Goal: Task Accomplishment & Management: Use online tool/utility

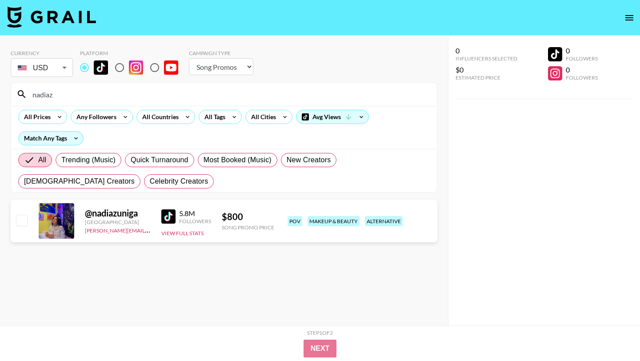
select select "Song"
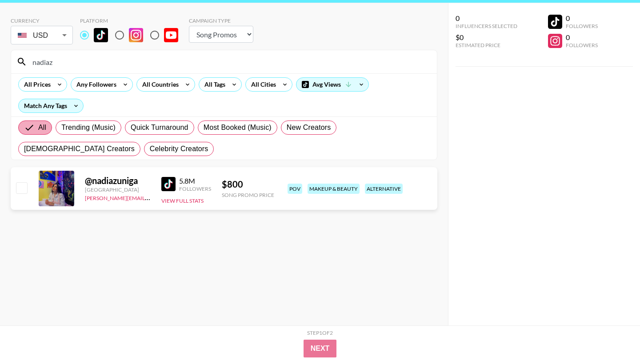
click at [36, 131] on input "All" at bounding box center [31, 127] width 14 height 11
click at [59, 80] on icon at bounding box center [59, 84] width 14 height 13
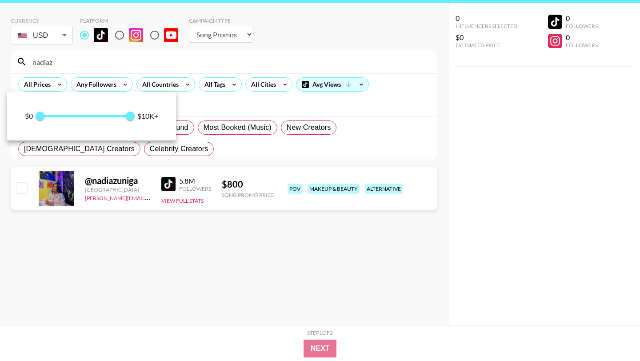
click at [227, 101] on div at bounding box center [320, 180] width 640 height 361
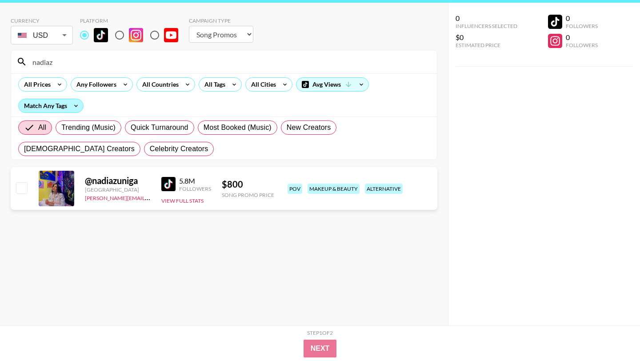
click at [59, 105] on div "Match Any Tags" at bounding box center [51, 105] width 64 height 13
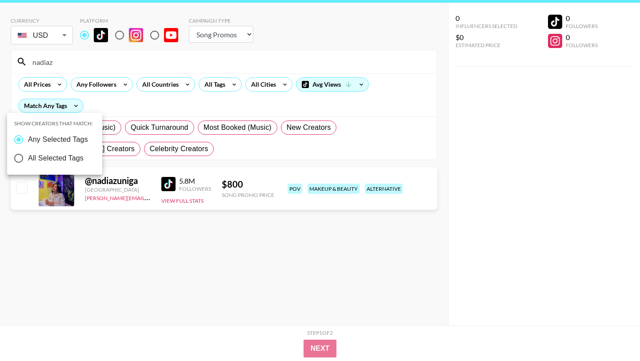
click at [211, 91] on div at bounding box center [320, 180] width 640 height 361
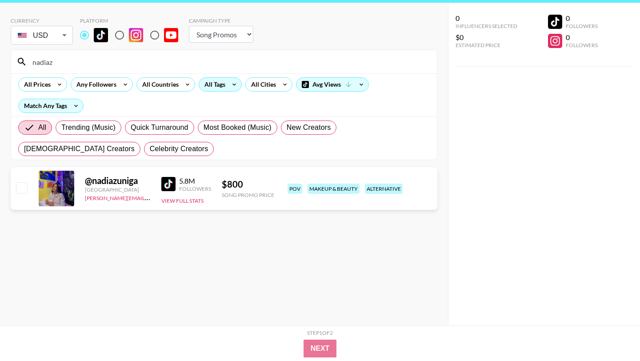
click at [227, 86] on icon at bounding box center [234, 84] width 14 height 13
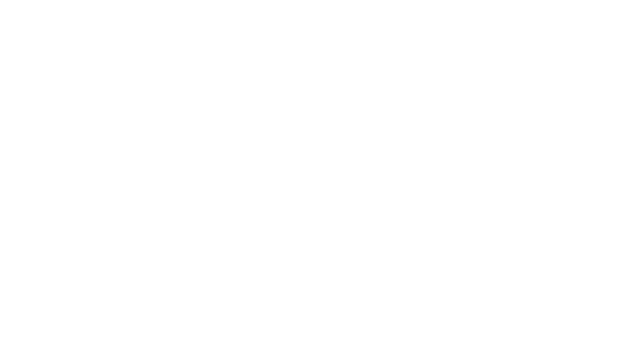
select select "Song"
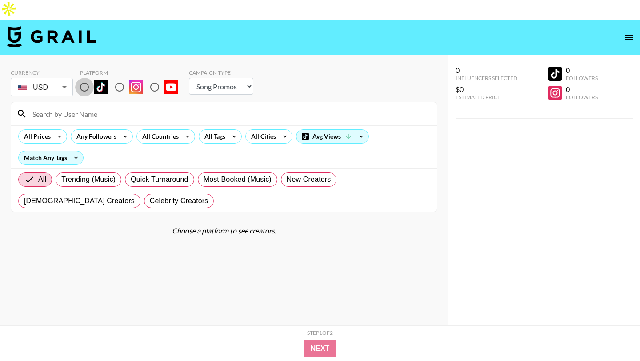
click at [84, 78] on input "radio" at bounding box center [84, 87] width 19 height 19
radio input "true"
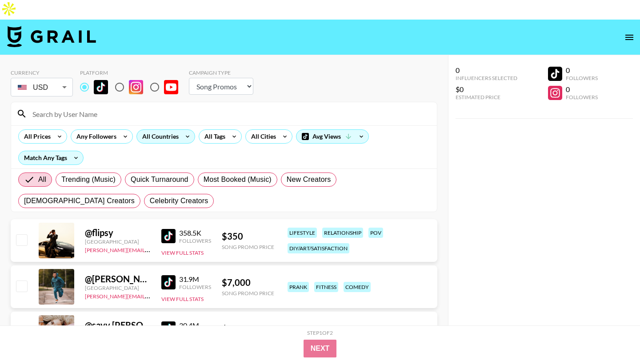
click at [165, 130] on div "All Countries" at bounding box center [159, 136] width 44 height 13
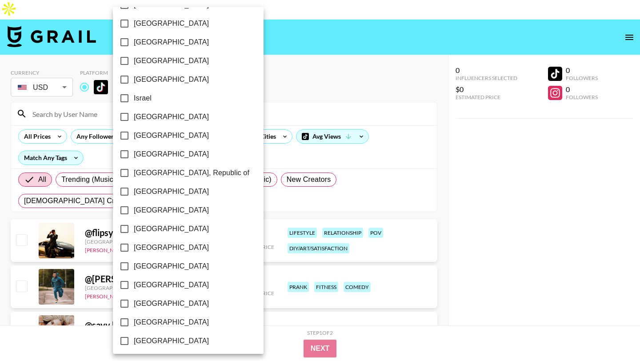
scroll to position [675, 0]
